Goal: Book appointment/travel/reservation

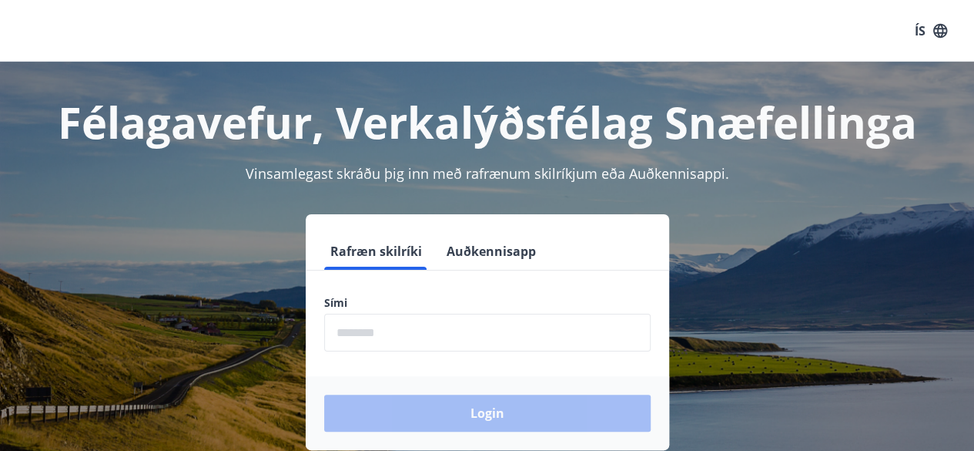
click at [493, 334] on input "phone" at bounding box center [487, 332] width 327 height 38
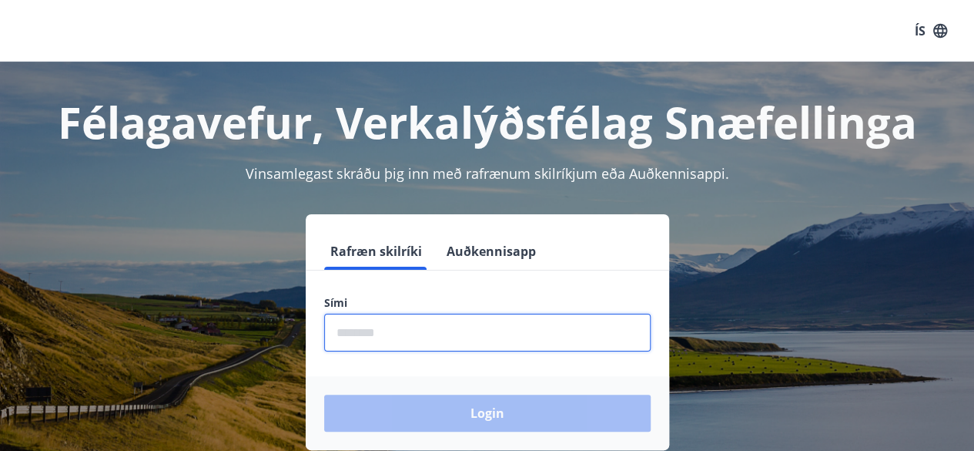
type input "********"
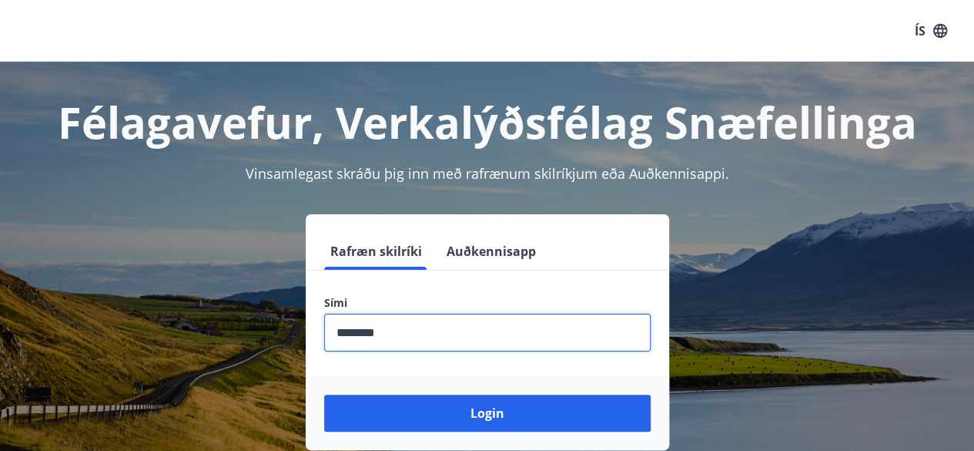
click at [324, 394] on button "Login" at bounding box center [487, 412] width 327 height 37
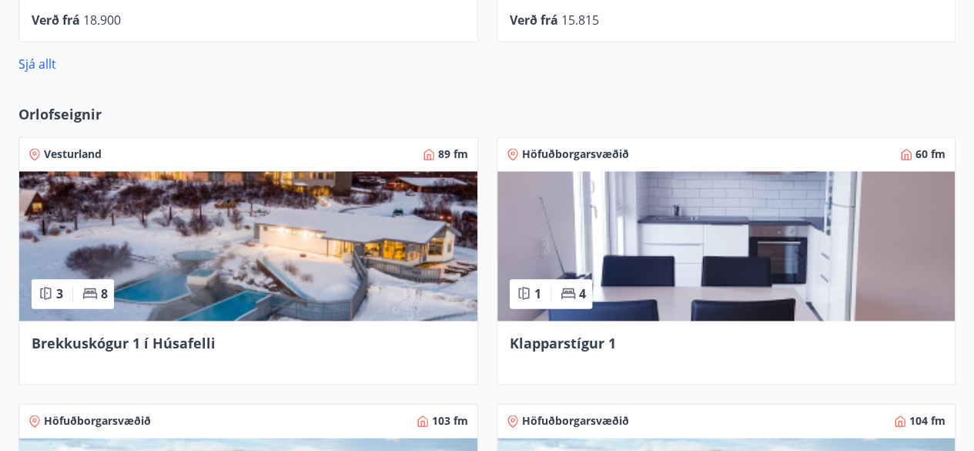
scroll to position [1017, 0]
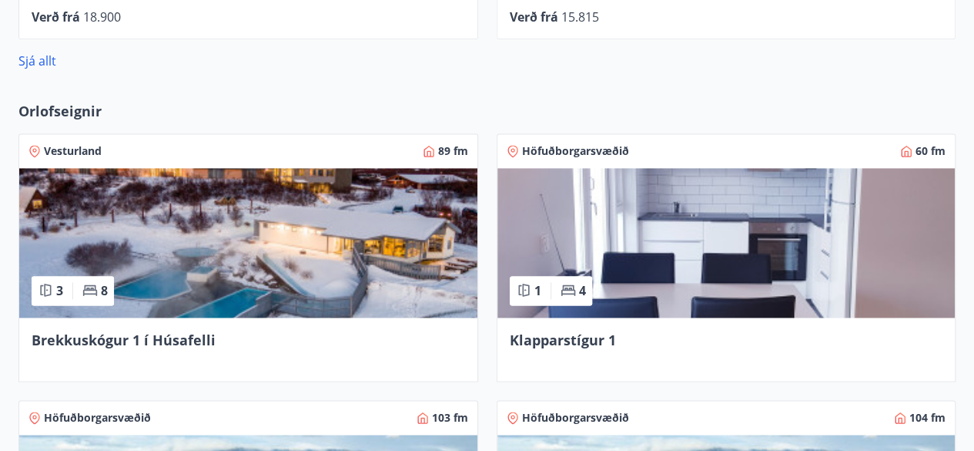
click at [767, 251] on img at bounding box center [727, 242] width 458 height 149
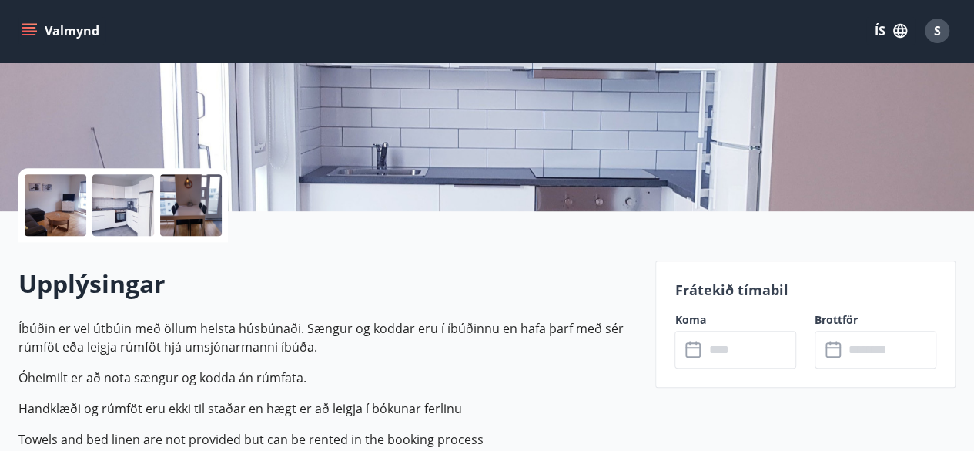
scroll to position [277, 0]
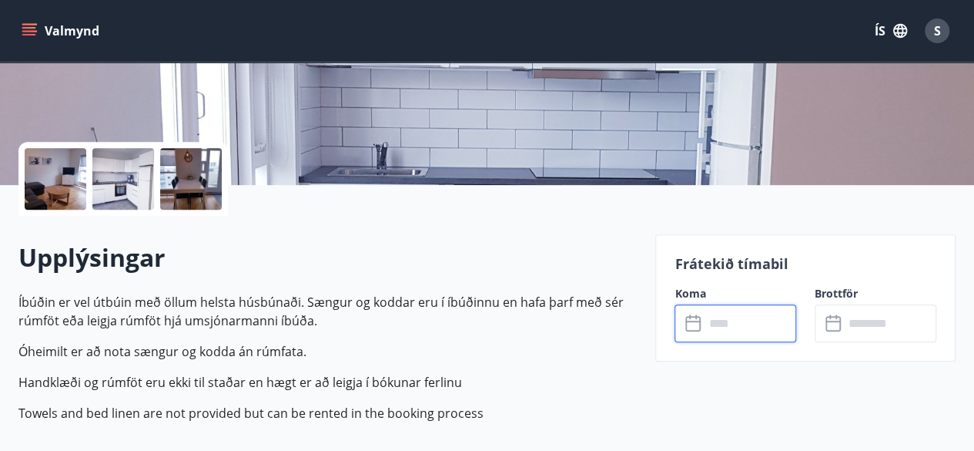
click at [751, 327] on input "text" at bounding box center [750, 323] width 92 height 38
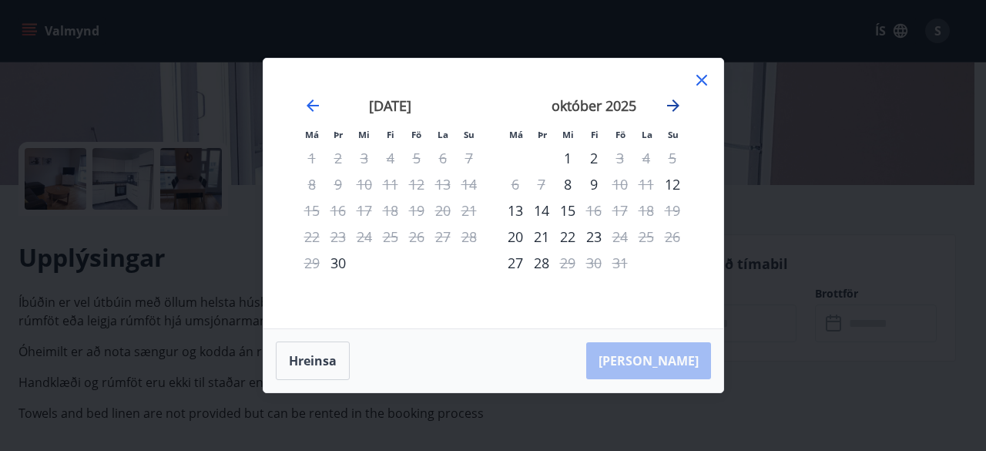
click at [670, 107] on icon "Move forward to switch to the next month." at bounding box center [673, 105] width 18 height 18
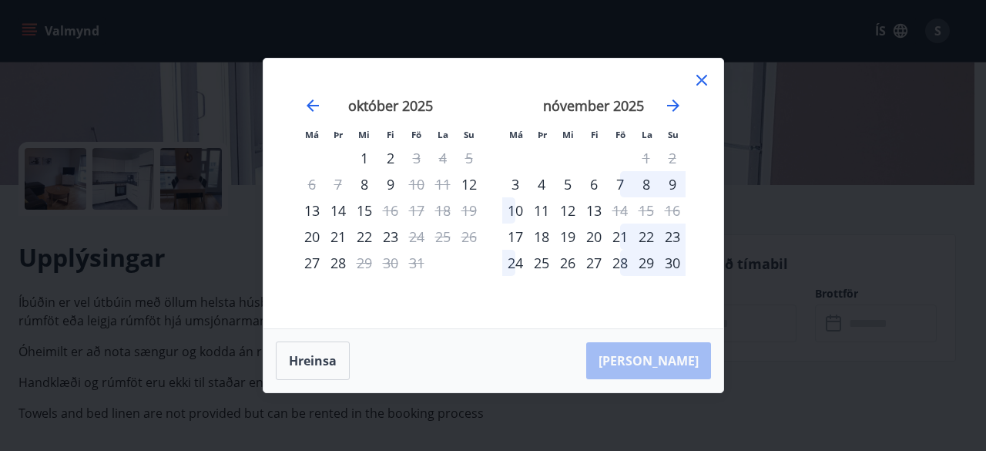
click at [705, 72] on icon at bounding box center [701, 80] width 18 height 18
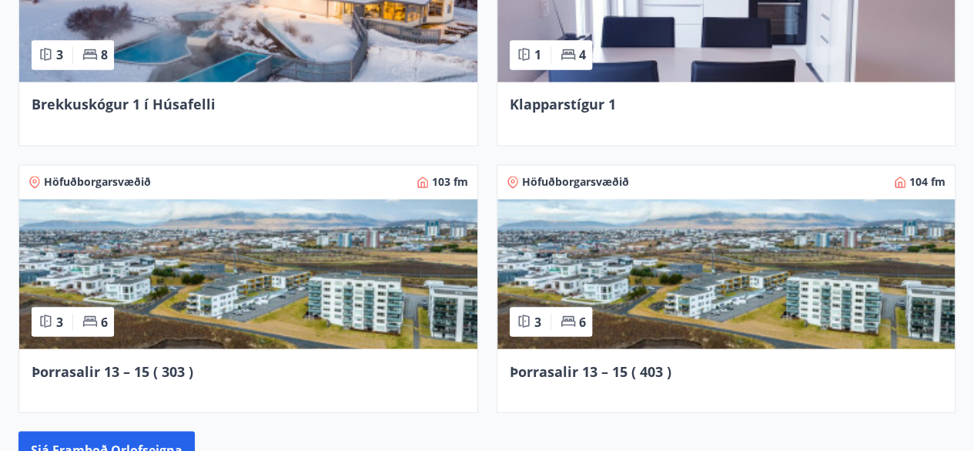
scroll to position [1282, 0]
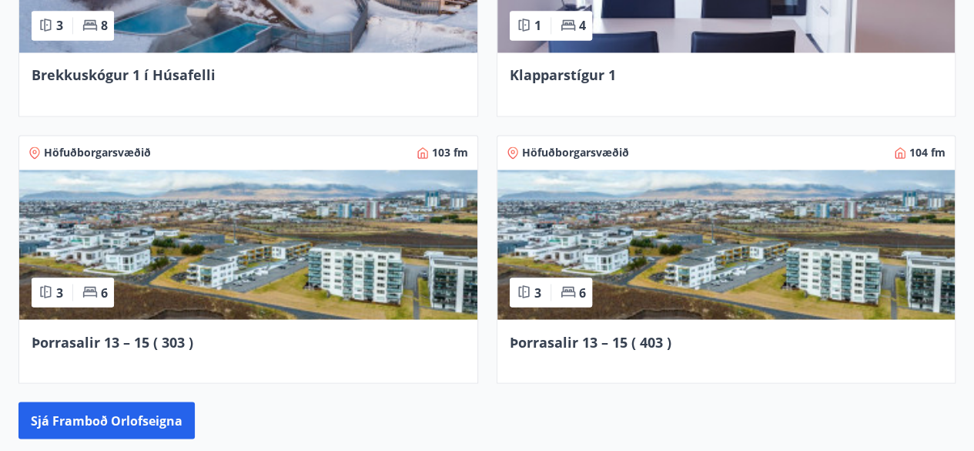
click at [332, 277] on img at bounding box center [248, 243] width 458 height 149
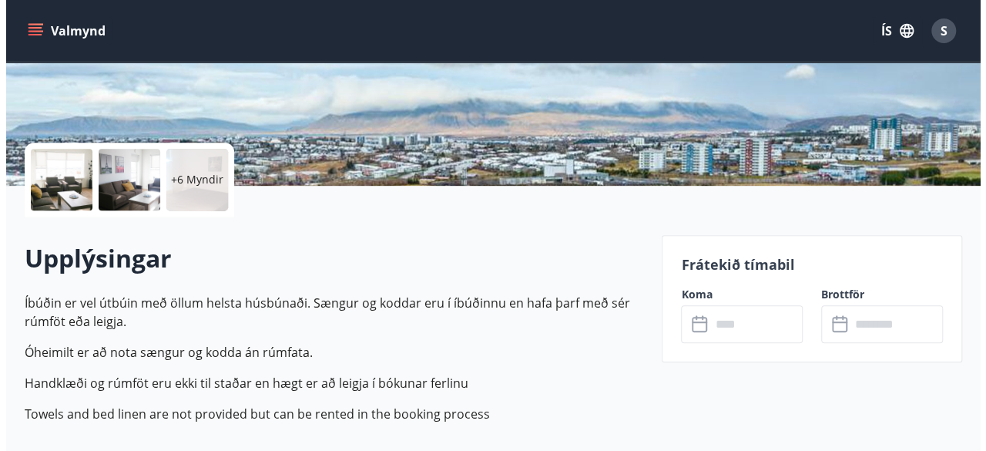
scroll to position [277, 0]
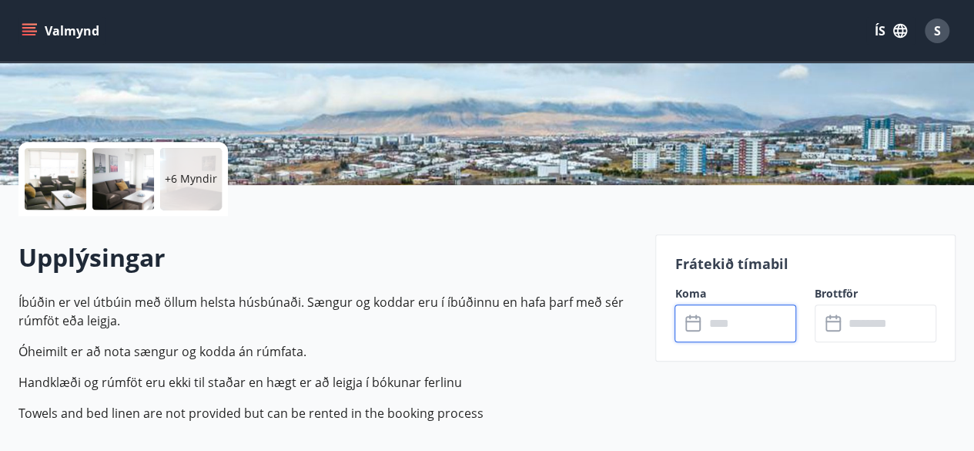
click at [740, 329] on input "text" at bounding box center [750, 323] width 92 height 38
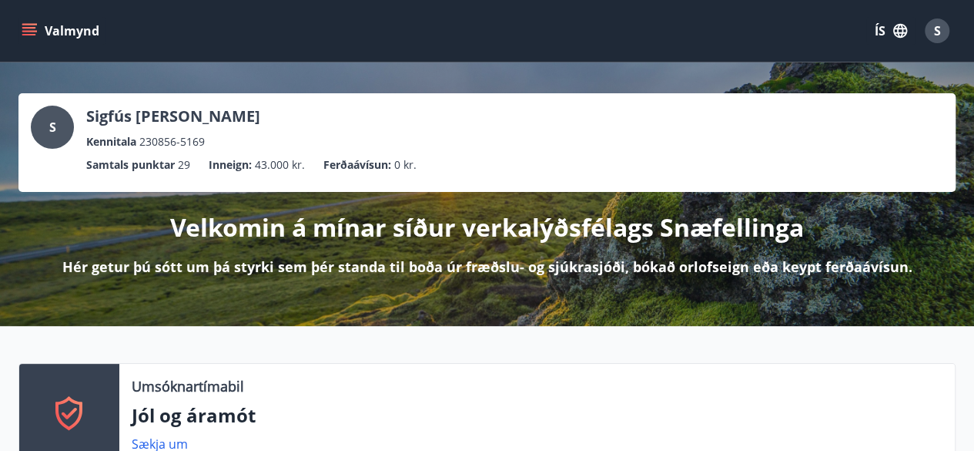
click at [29, 30] on icon "menu" at bounding box center [29, 30] width 15 height 15
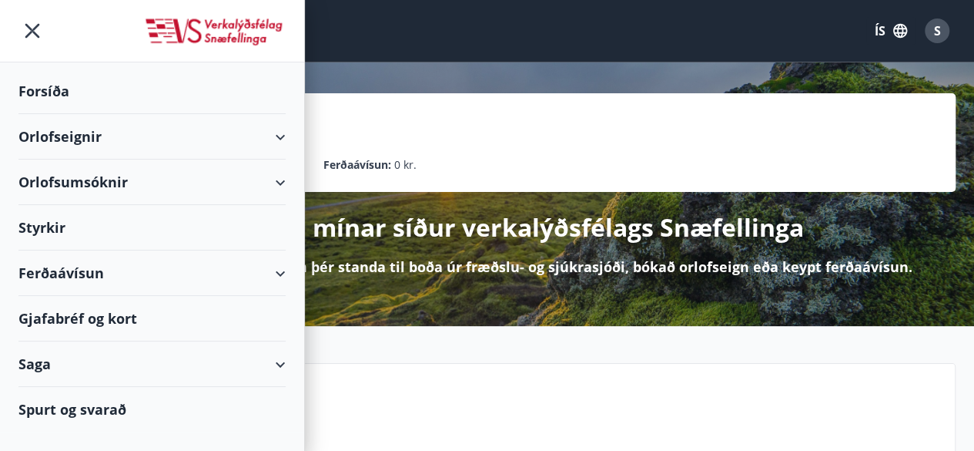
click at [101, 138] on div "Orlofseignir" at bounding box center [151, 136] width 267 height 45
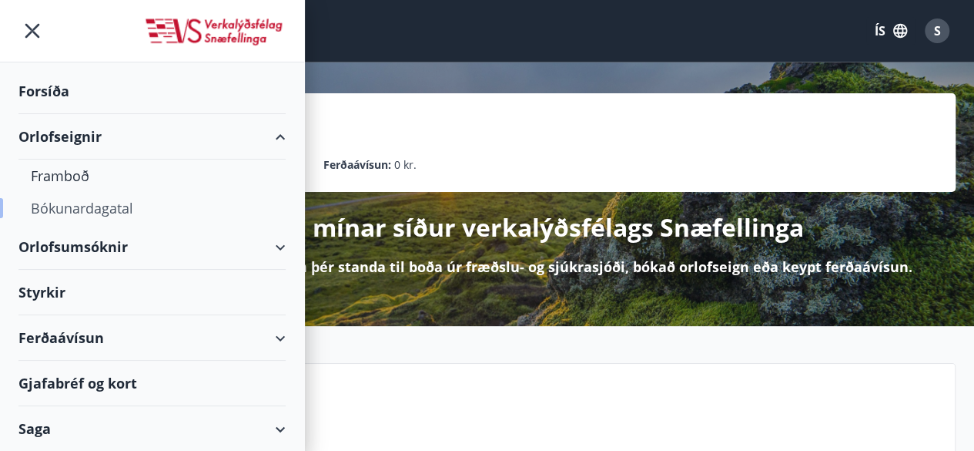
click at [127, 203] on div "Bókunardagatal" at bounding box center [152, 208] width 243 height 32
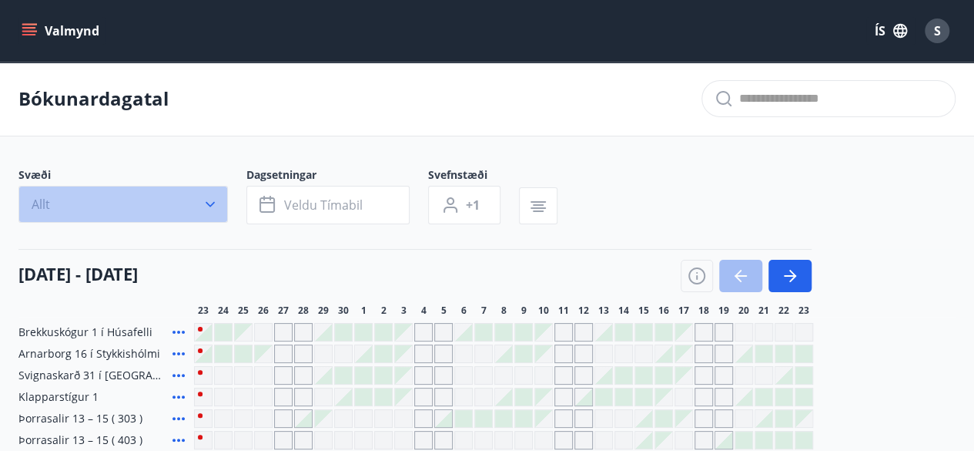
click at [210, 203] on icon "button" at bounding box center [210, 203] width 15 height 15
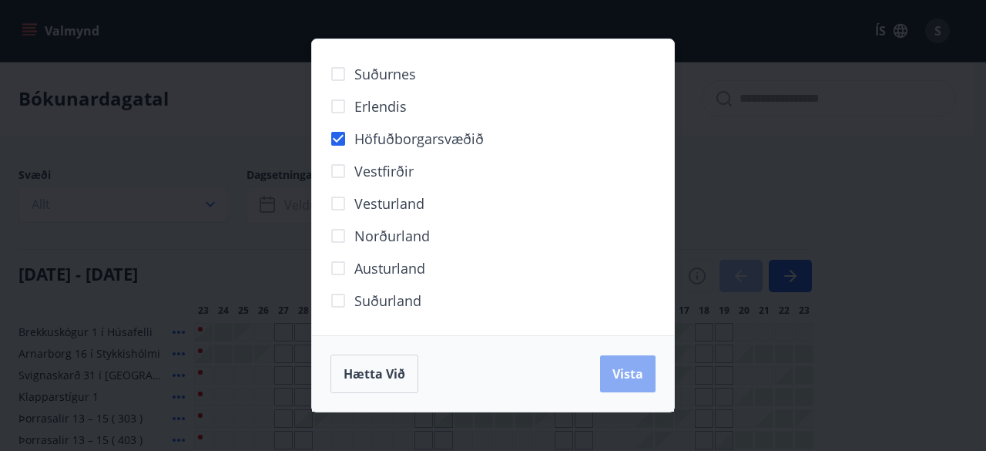
click at [629, 367] on span "Vista" at bounding box center [627, 373] width 31 height 17
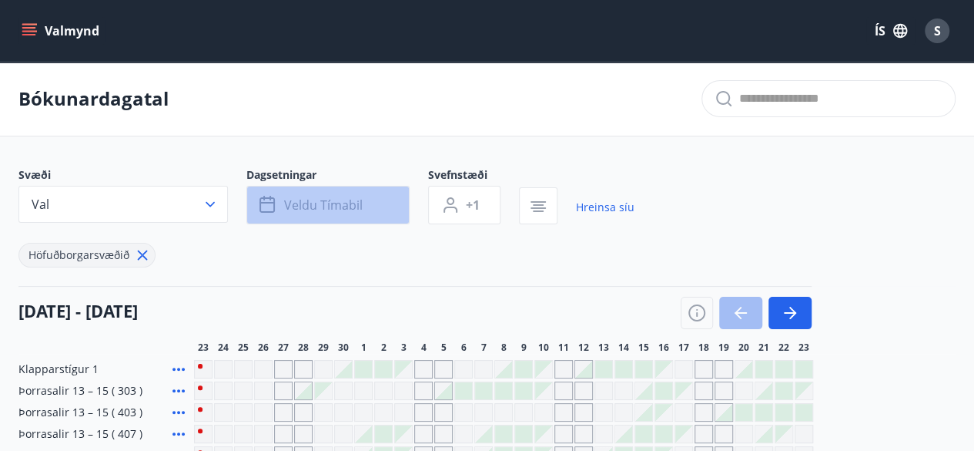
click at [354, 203] on span "Veldu tímabil" at bounding box center [323, 204] width 79 height 17
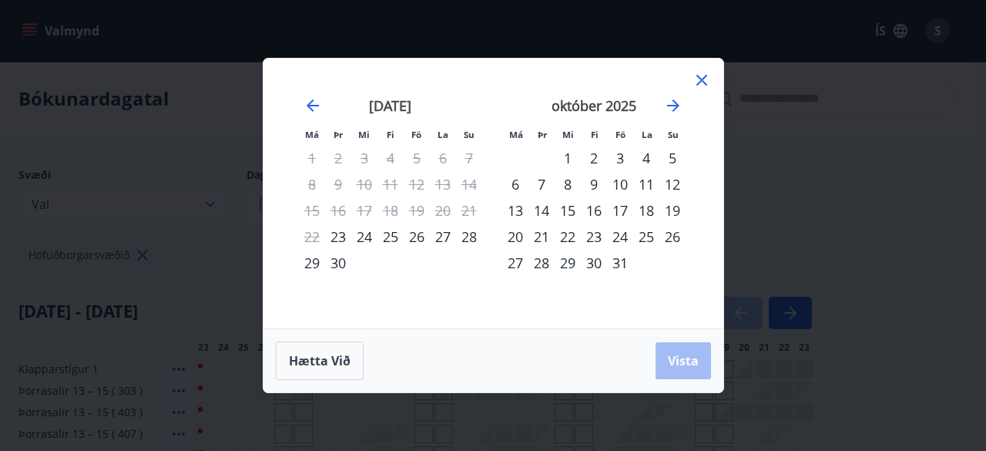
click at [387, 236] on div "25" at bounding box center [390, 236] width 26 height 26
click at [416, 233] on div "26" at bounding box center [417, 236] width 26 height 26
click at [687, 356] on span "Vista" at bounding box center [683, 360] width 31 height 17
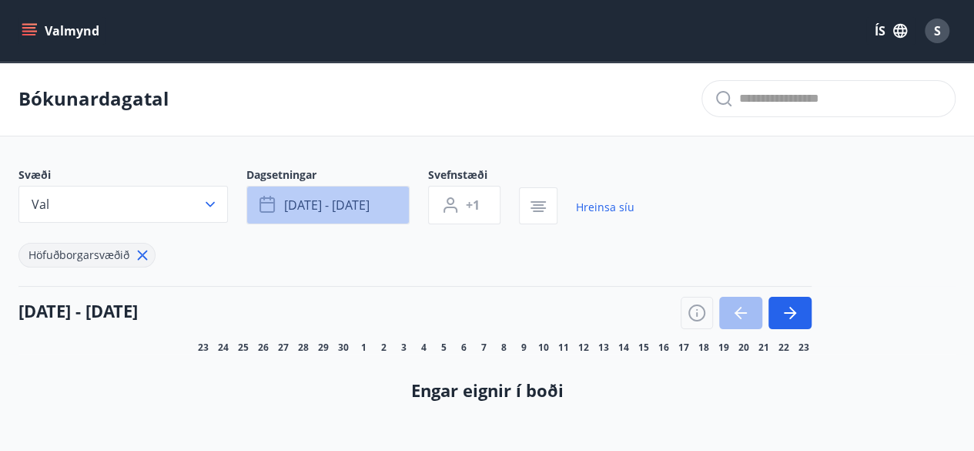
click at [384, 198] on button "sep 25 - sep 26" at bounding box center [327, 205] width 163 height 39
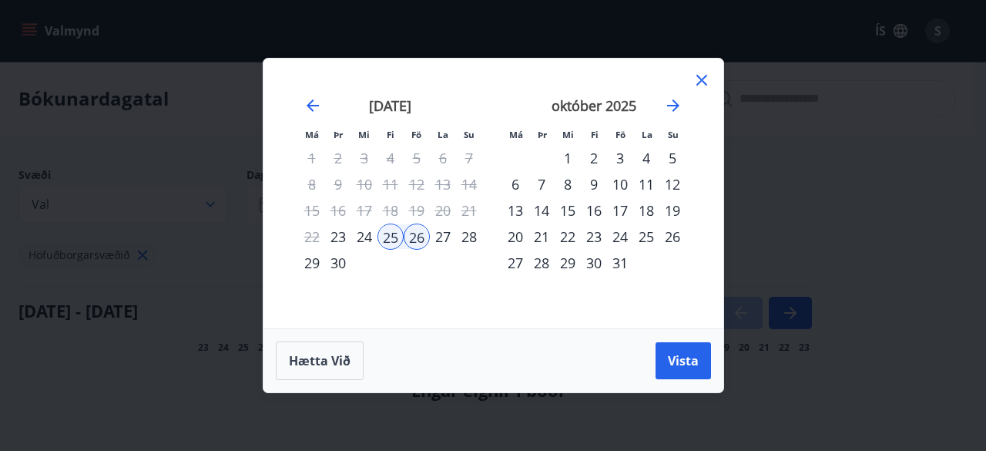
click at [470, 231] on div "28" at bounding box center [469, 236] width 26 height 26
click at [391, 233] on div "25" at bounding box center [390, 236] width 26 height 26
click at [470, 235] on div "28" at bounding box center [469, 236] width 26 height 26
click at [672, 351] on button "Vista" at bounding box center [682, 360] width 55 height 37
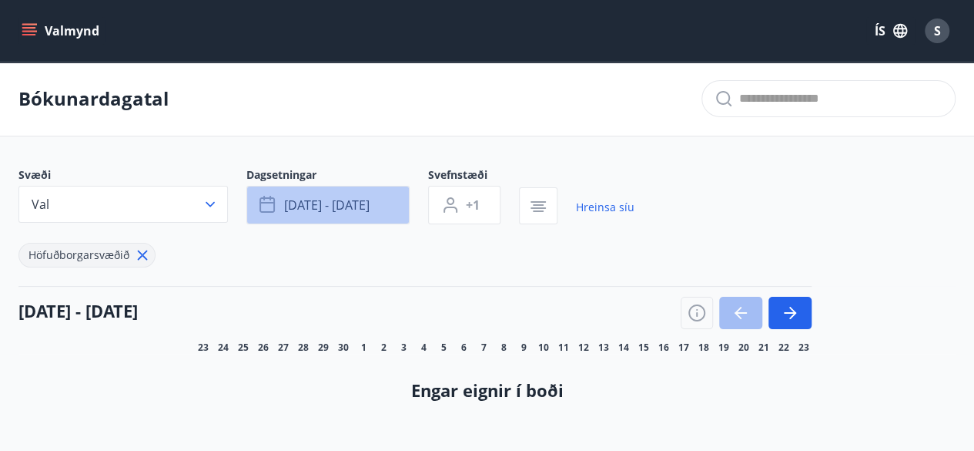
click at [379, 200] on button "sep 25 - sep 28" at bounding box center [327, 205] width 163 height 39
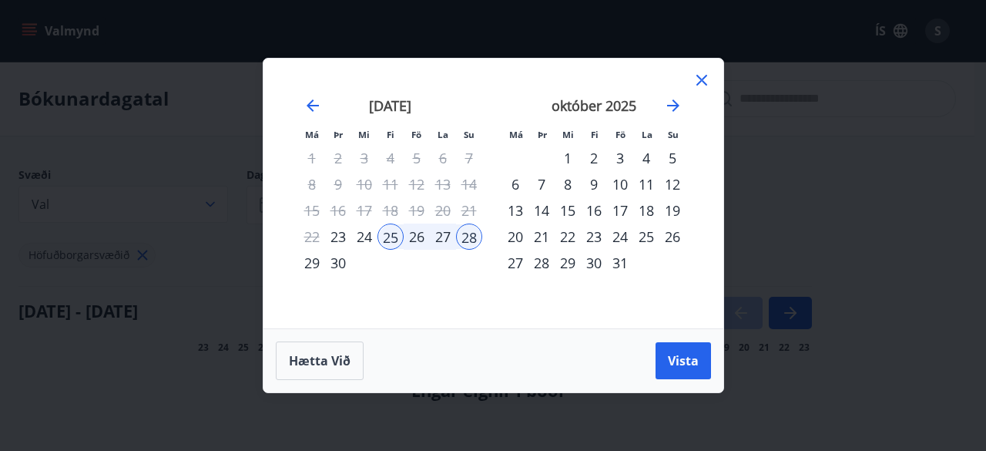
click at [389, 237] on div "25" at bounding box center [390, 236] width 26 height 26
click at [419, 234] on div "26" at bounding box center [417, 236] width 26 height 26
click at [682, 360] on span "Vista" at bounding box center [683, 360] width 31 height 17
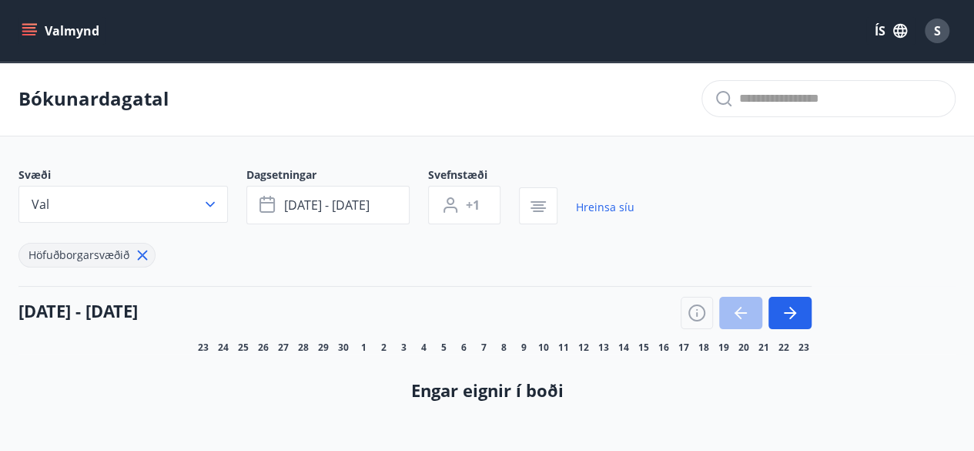
click at [941, 34] on div "S" at bounding box center [937, 30] width 25 height 25
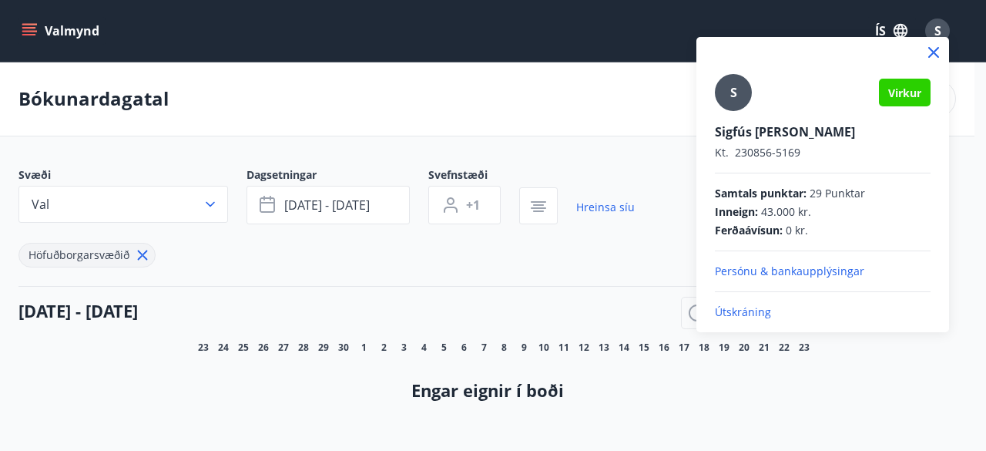
click at [764, 315] on p "Útskráning" at bounding box center [823, 311] width 216 height 15
